Goal: Information Seeking & Learning: Learn about a topic

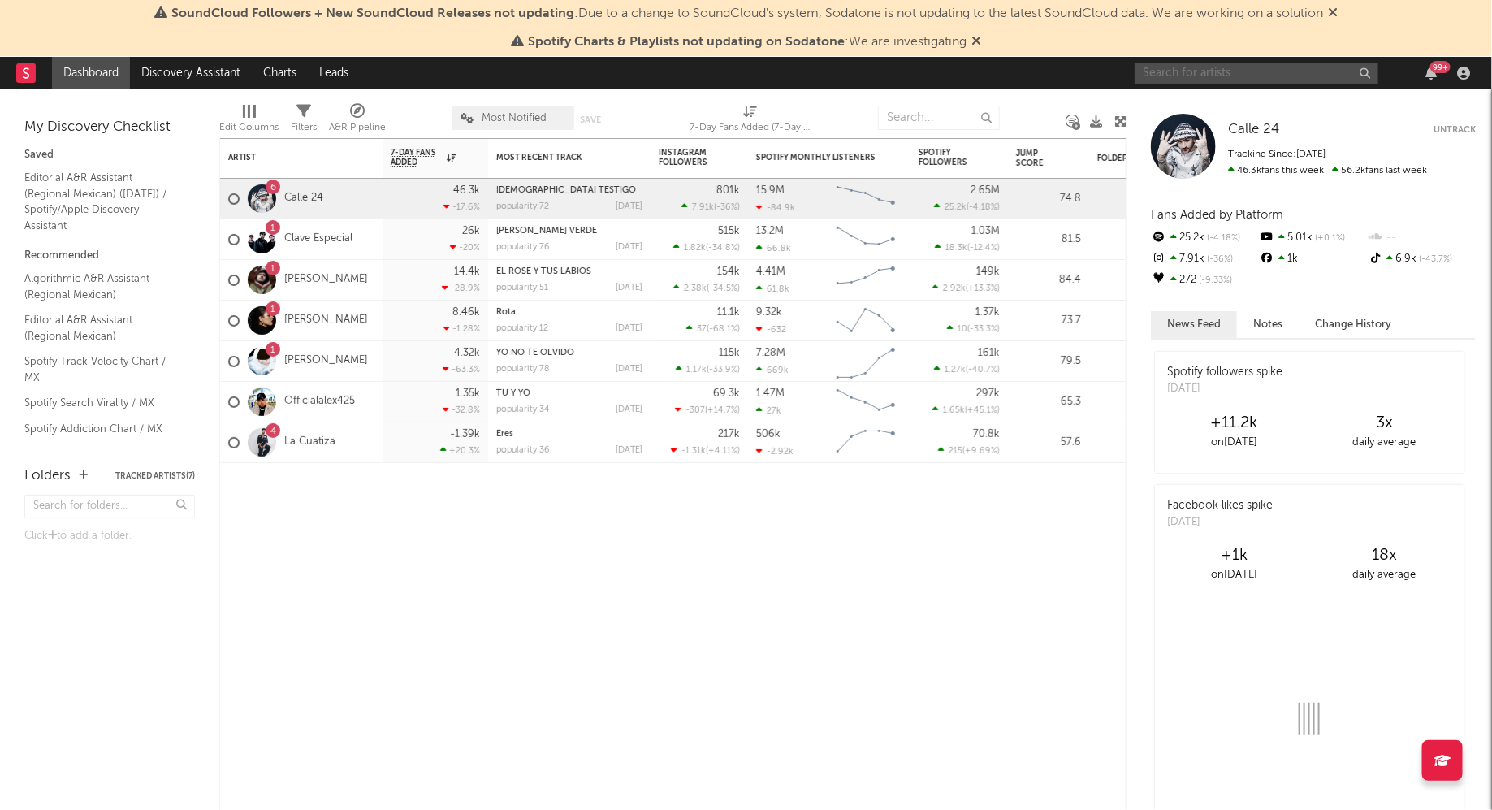
click at [1188, 73] on input "text" at bounding box center [1257, 73] width 244 height 20
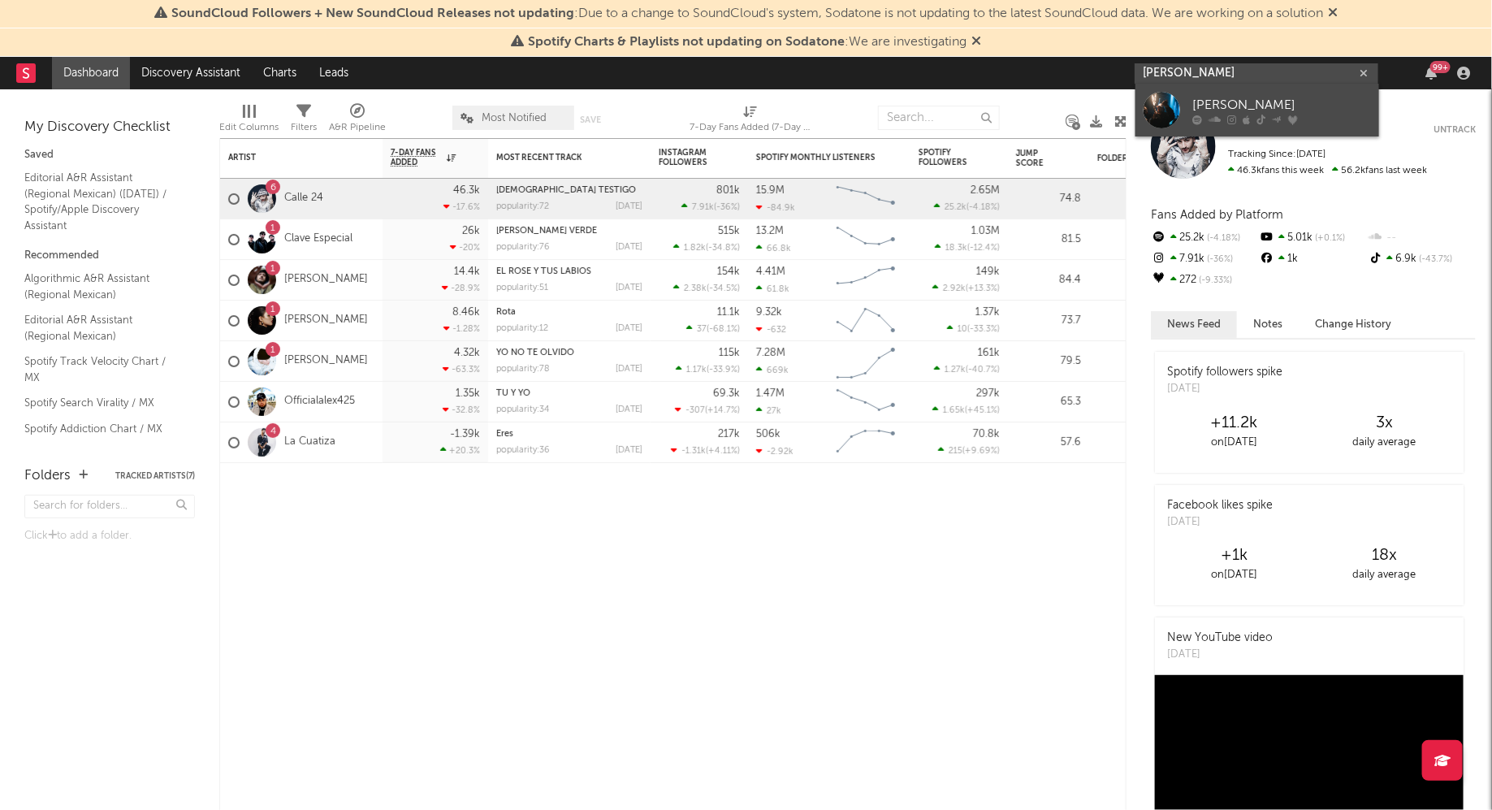
type input "[PERSON_NAME]"
click at [1206, 108] on div "[PERSON_NAME]" at bounding box center [1282, 104] width 179 height 19
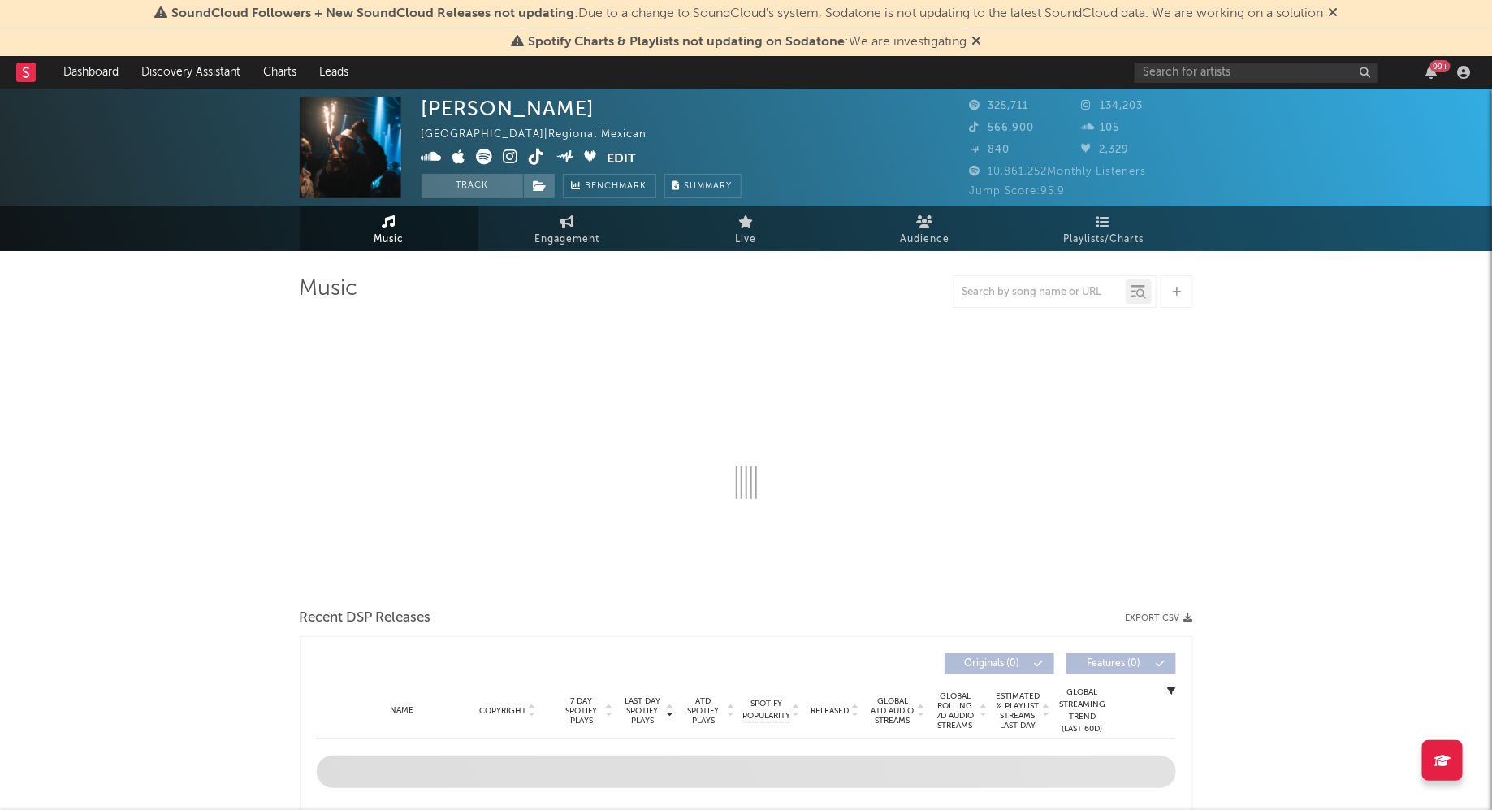
select select "6m"
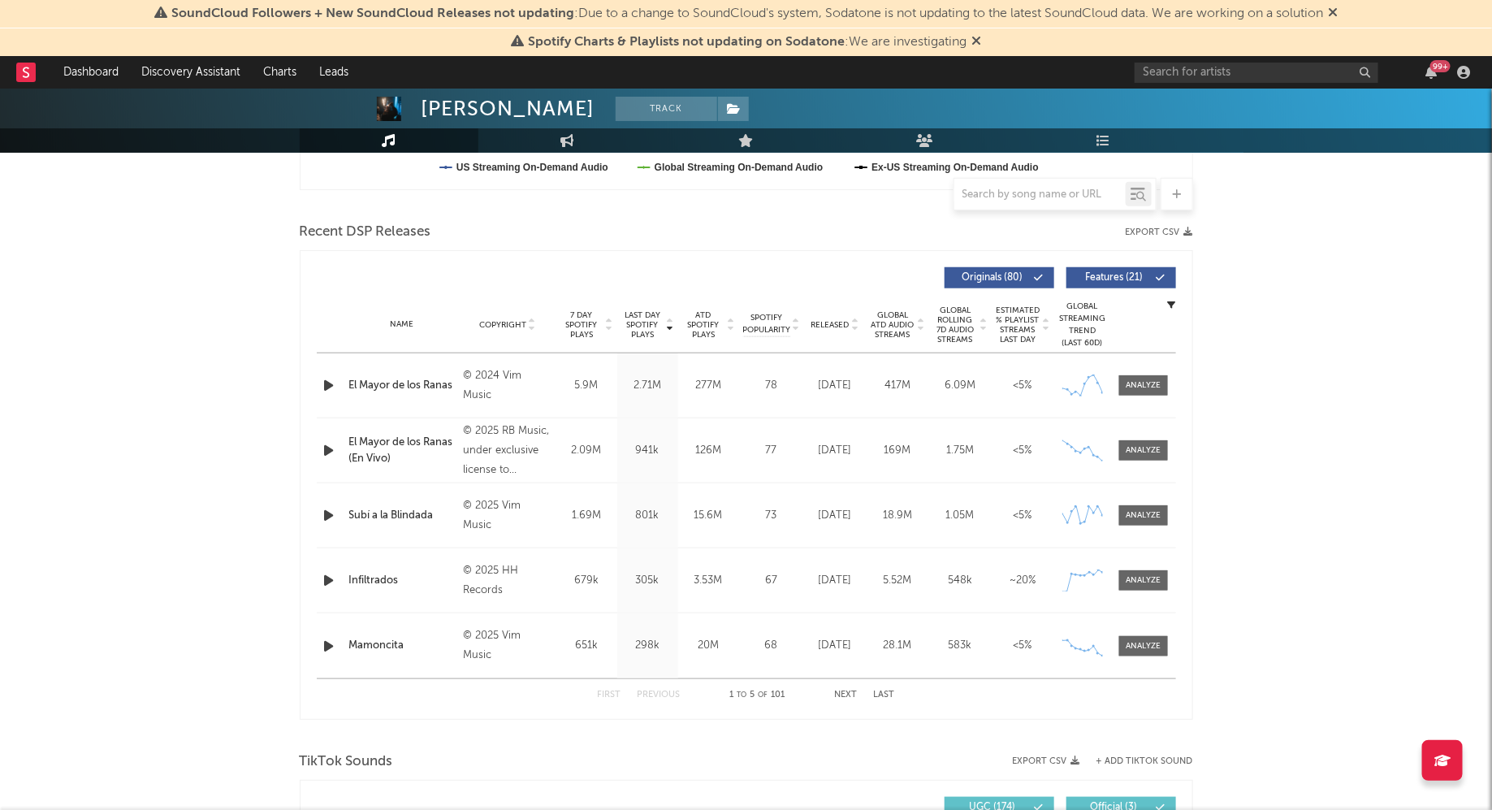
scroll to position [516, 0]
